Goal: Task Accomplishment & Management: Use online tool/utility

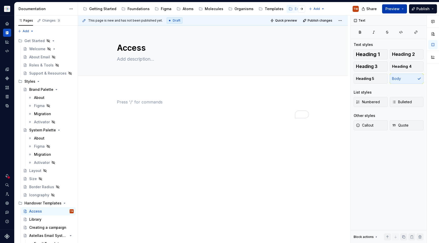
scroll to position [71, 0]
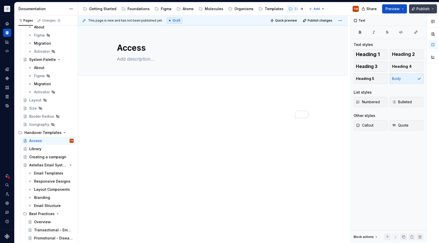
click at [421, 8] on span "Publish" at bounding box center [422, 8] width 13 height 5
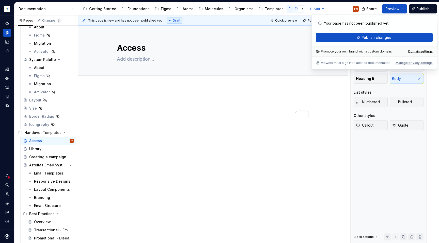
click at [233, 117] on div "To enrich screen reader interactions, please activate Accessibility in Grammarl…" at bounding box center [213, 108] width 192 height 19
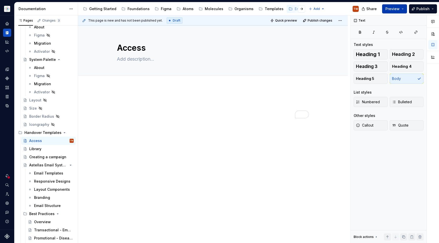
click at [397, 9] on span "Preview" at bounding box center [392, 8] width 14 height 5
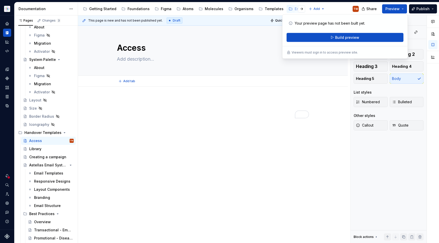
click at [255, 103] on p "To enrich screen reader interactions, please activate Accessibility in Grammarl…" at bounding box center [213, 102] width 192 height 6
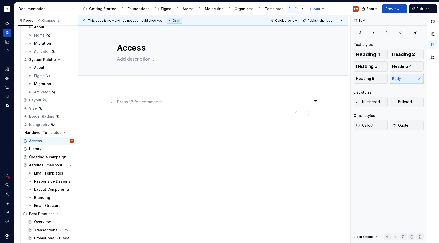
type textarea "*"
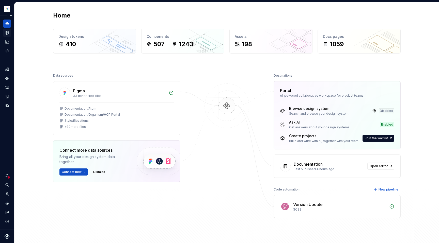
click at [8, 30] on div "Documentation" at bounding box center [7, 33] width 8 height 8
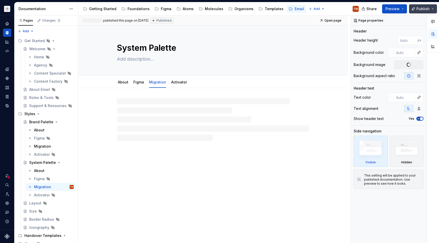
click at [422, 8] on span "Publish" at bounding box center [422, 8] width 13 height 5
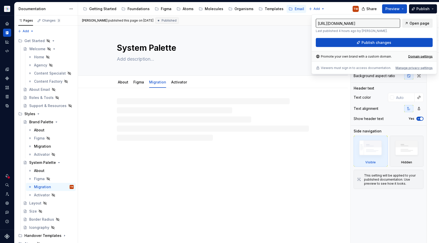
click at [412, 22] on span "Open page" at bounding box center [419, 23] width 20 height 5
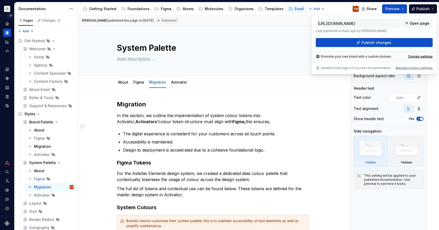
click at [10, 16] on button "Expand sidebar" at bounding box center [10, 15] width 7 height 7
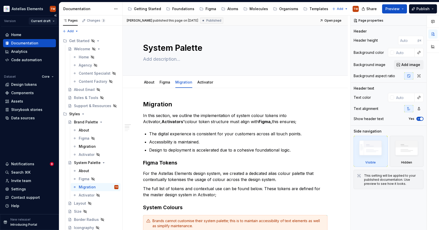
click at [46, 22] on html "Astellas Elements TW Version Current draft Home Documentation Analytics Code au…" at bounding box center [219, 115] width 439 height 230
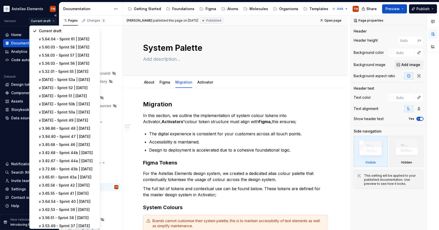
click at [25, 18] on html "Astellas Elements TW Version Current draft Home Documentation Analytics Code au…" at bounding box center [219, 115] width 439 height 230
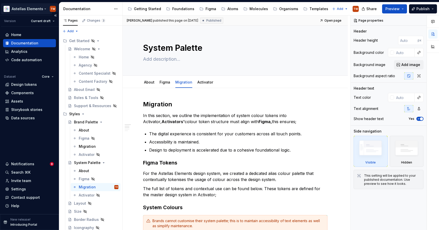
click at [24, 8] on html "Astellas Elements TW Version Current draft Home Documentation Analytics Code au…" at bounding box center [219, 115] width 439 height 230
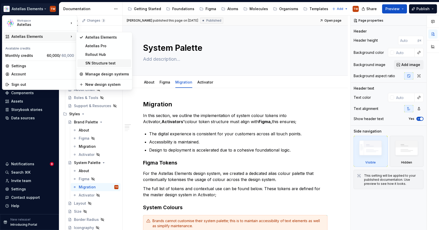
click at [108, 63] on div "SN Structure test" at bounding box center [107, 63] width 44 height 5
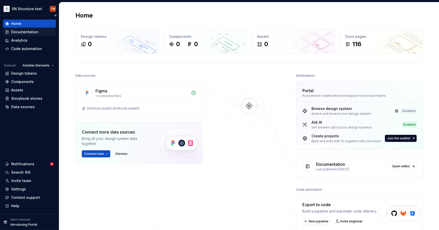
click at [24, 31] on div "Documentation" at bounding box center [24, 31] width 27 height 5
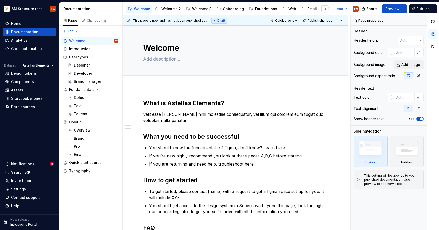
click at [326, 10] on button "button" at bounding box center [324, 8] width 7 height 7
click at [321, 9] on div "Sandbox" at bounding box center [327, 8] width 15 height 5
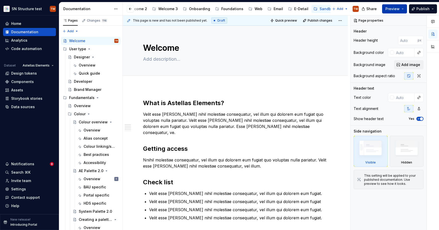
click at [399, 9] on span "Preview" at bounding box center [392, 8] width 14 height 5
click at [423, 8] on span "Publish" at bounding box center [422, 8] width 13 height 5
click at [397, 8] on span "Preview" at bounding box center [392, 8] width 14 height 5
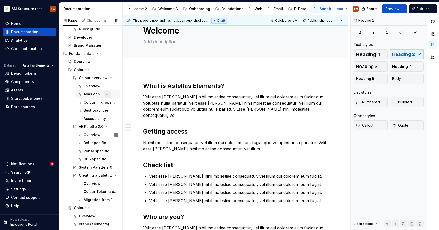
scroll to position [49, 0]
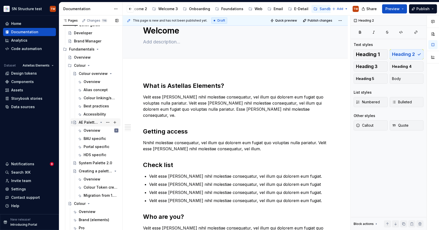
click at [102, 125] on div "AE Palette 2.0" at bounding box center [99, 122] width 40 height 7
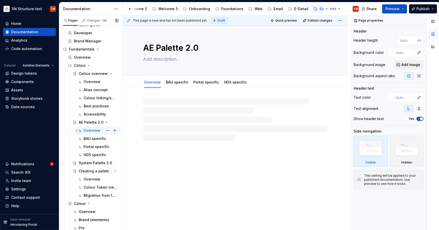
click at [101, 128] on div "Overview D TW" at bounding box center [101, 130] width 35 height 7
type textarea "*"
